Goal: Task Accomplishment & Management: Manage account settings

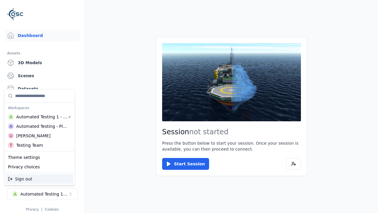
click at [40, 126] on div "Automated Testing - Playwright" at bounding box center [41, 126] width 51 height 6
click at [189, 106] on html "Support Dashboard Assets 3D Models Scenes Datasets Recordings Support Documenta…" at bounding box center [189, 106] width 378 height 213
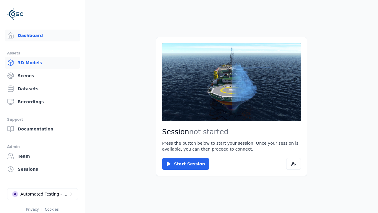
click at [42, 63] on link "3D Models" at bounding box center [42, 63] width 75 height 12
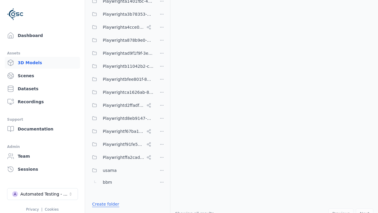
click at [104, 204] on link "Create folder" at bounding box center [105, 204] width 27 height 6
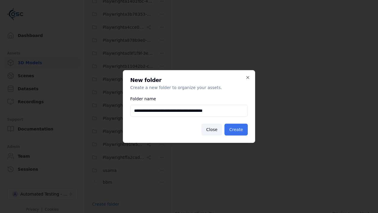
type input "**********"
click at [237, 129] on button "Create" at bounding box center [235, 129] width 23 height 12
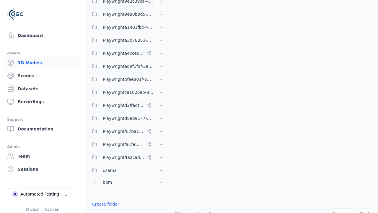
click at [104, 209] on button "Done editing" at bounding box center [106, 214] width 34 height 11
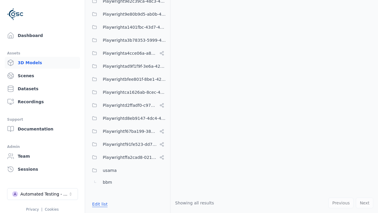
click at [99, 204] on button "Edit list" at bounding box center [100, 204] width 22 height 11
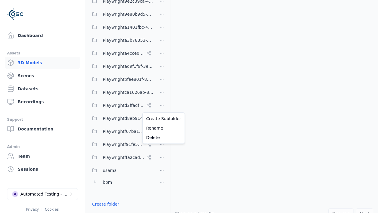
click at [162, 106] on html "Support Dashboard Assets 3D Models Scenes Datasets Recordings Support Documenta…" at bounding box center [189, 106] width 378 height 213
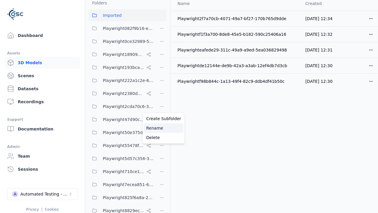
click at [162, 128] on div "Rename" at bounding box center [164, 127] width 40 height 9
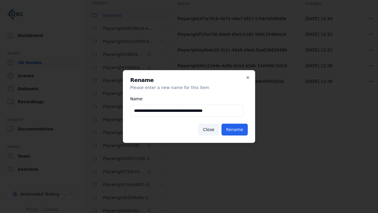
click at [187, 110] on input "**********" at bounding box center [186, 111] width 113 height 12
type input "**********"
click at [235, 129] on button "Rename" at bounding box center [235, 129] width 26 height 12
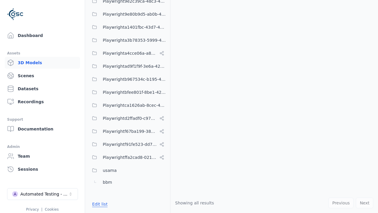
click at [99, 204] on button "Edit list" at bounding box center [100, 204] width 22 height 11
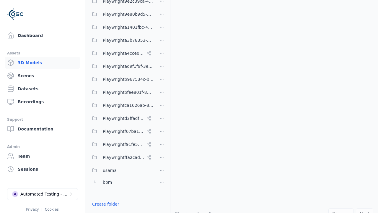
click at [162, 106] on html "Support Dashboard Assets 3D Models Scenes Datasets Recordings Support Documenta…" at bounding box center [189, 106] width 378 height 213
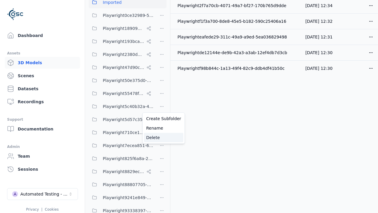
click at [162, 137] on div "Delete" at bounding box center [164, 137] width 40 height 9
